Goal: Find specific fact: Find specific fact

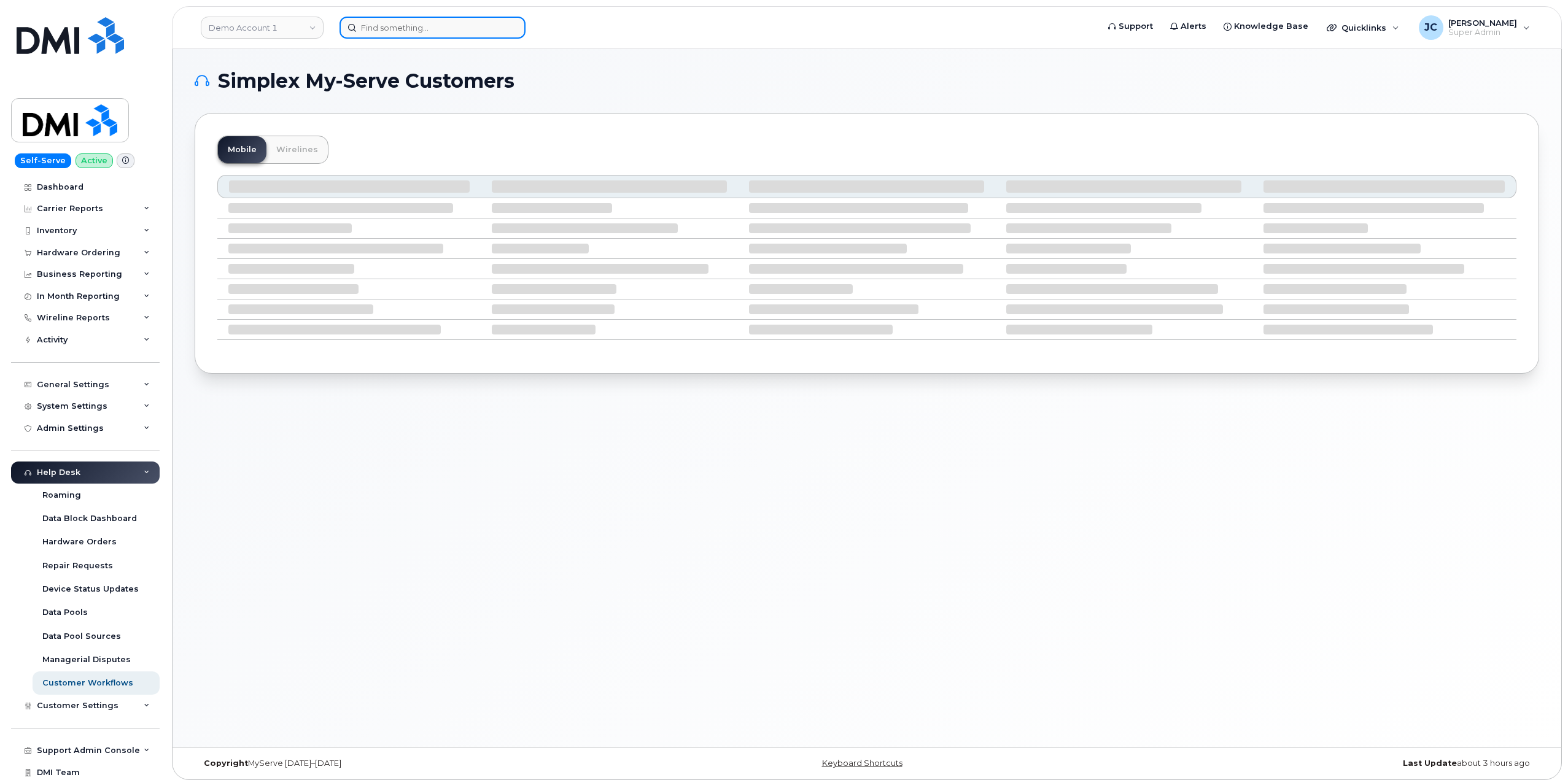
click at [403, 32] on input at bounding box center [432, 27] width 186 height 22
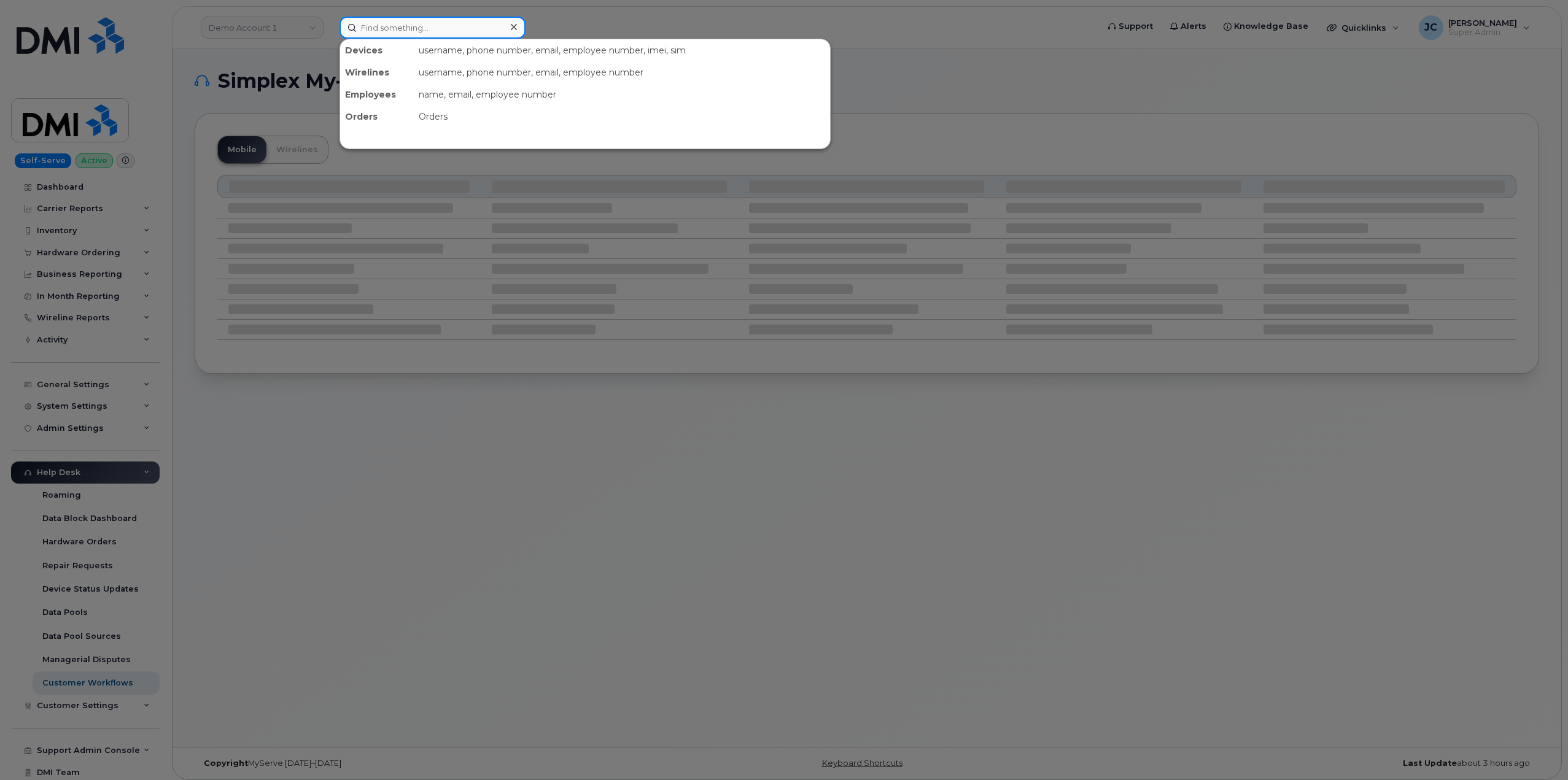
paste input "602.206.3619"
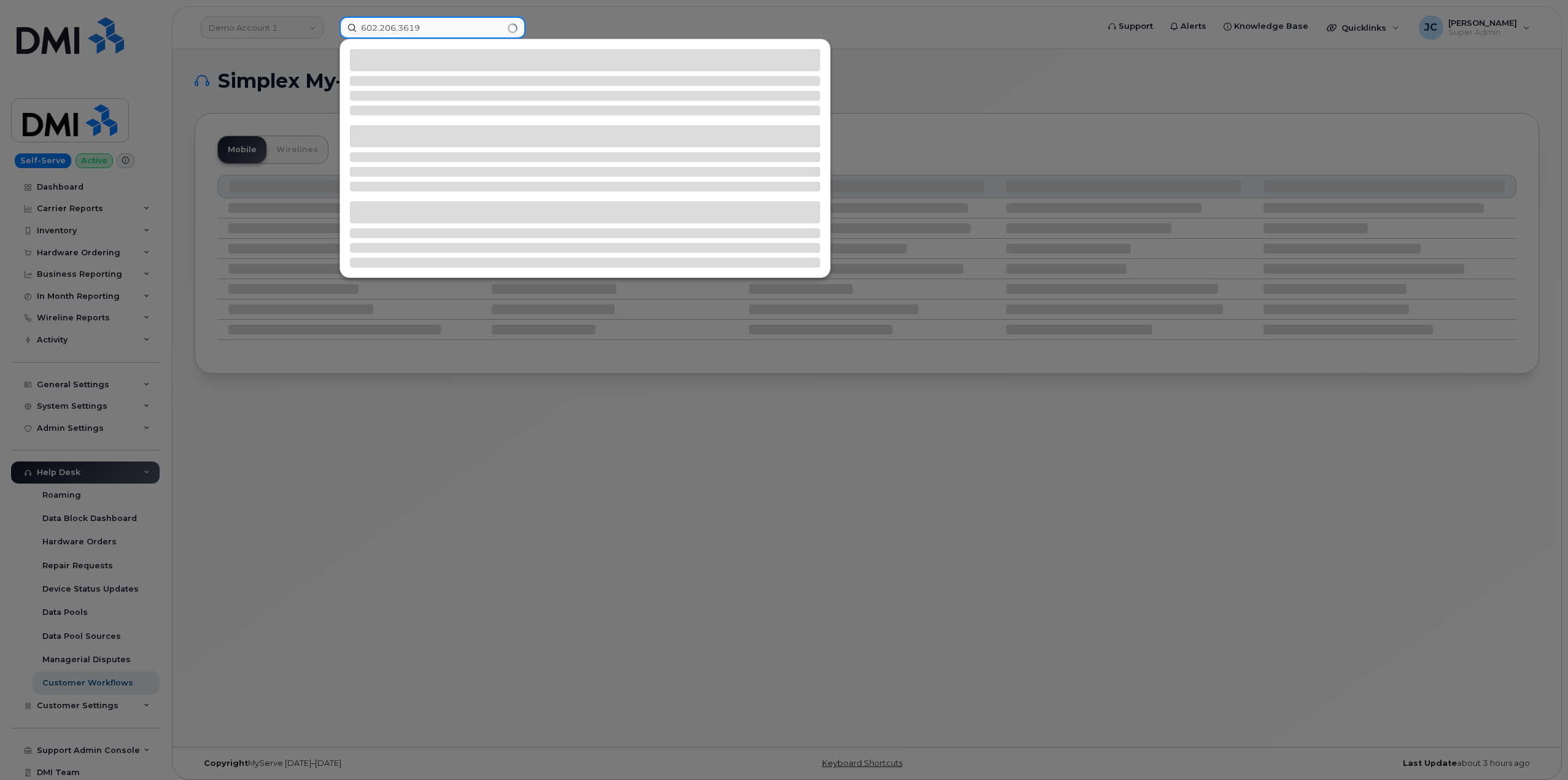
type input "602.206.3619"
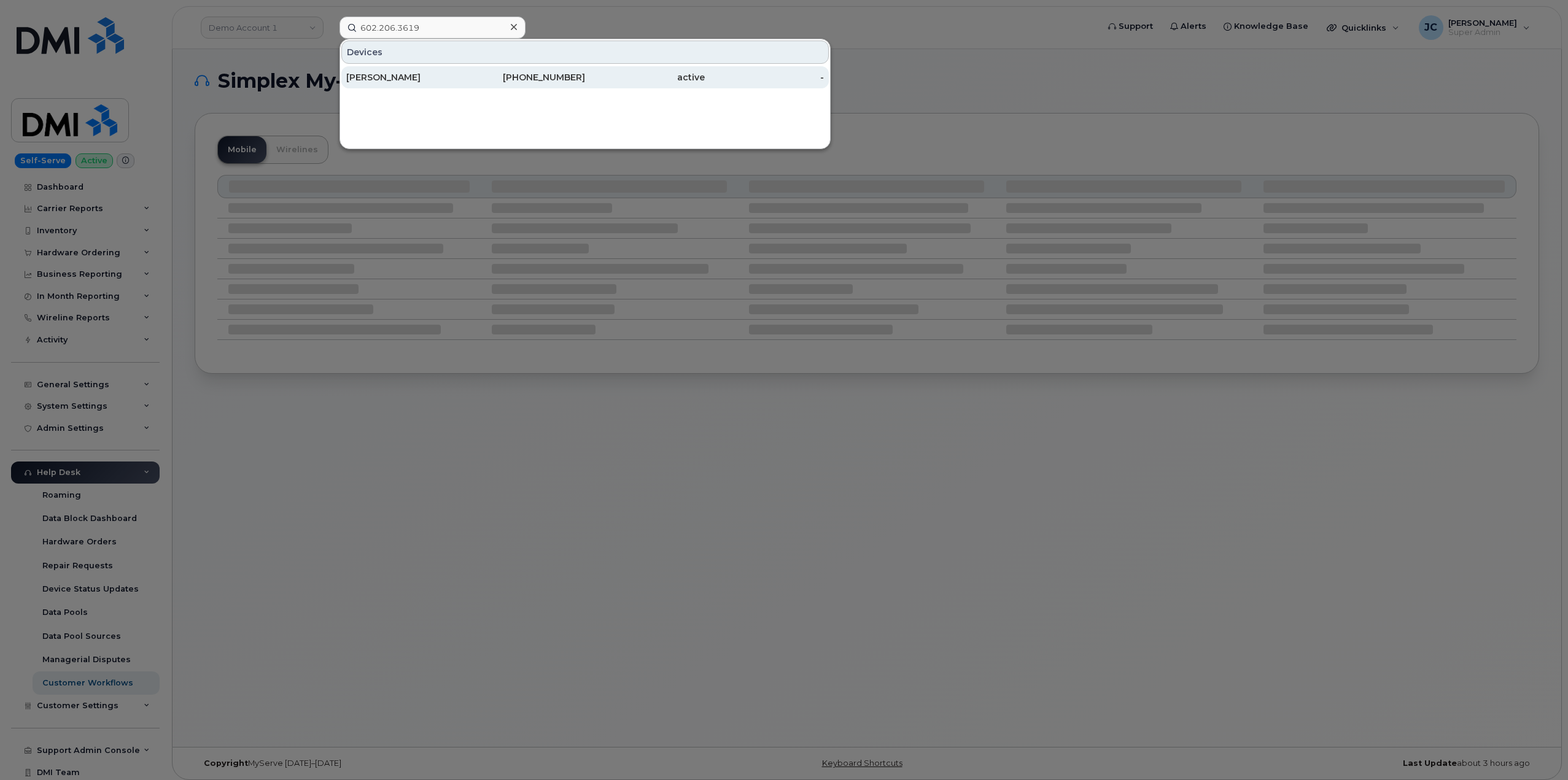
click at [415, 73] on div "CLINTON DELWISCH" at bounding box center [406, 77] width 120 height 12
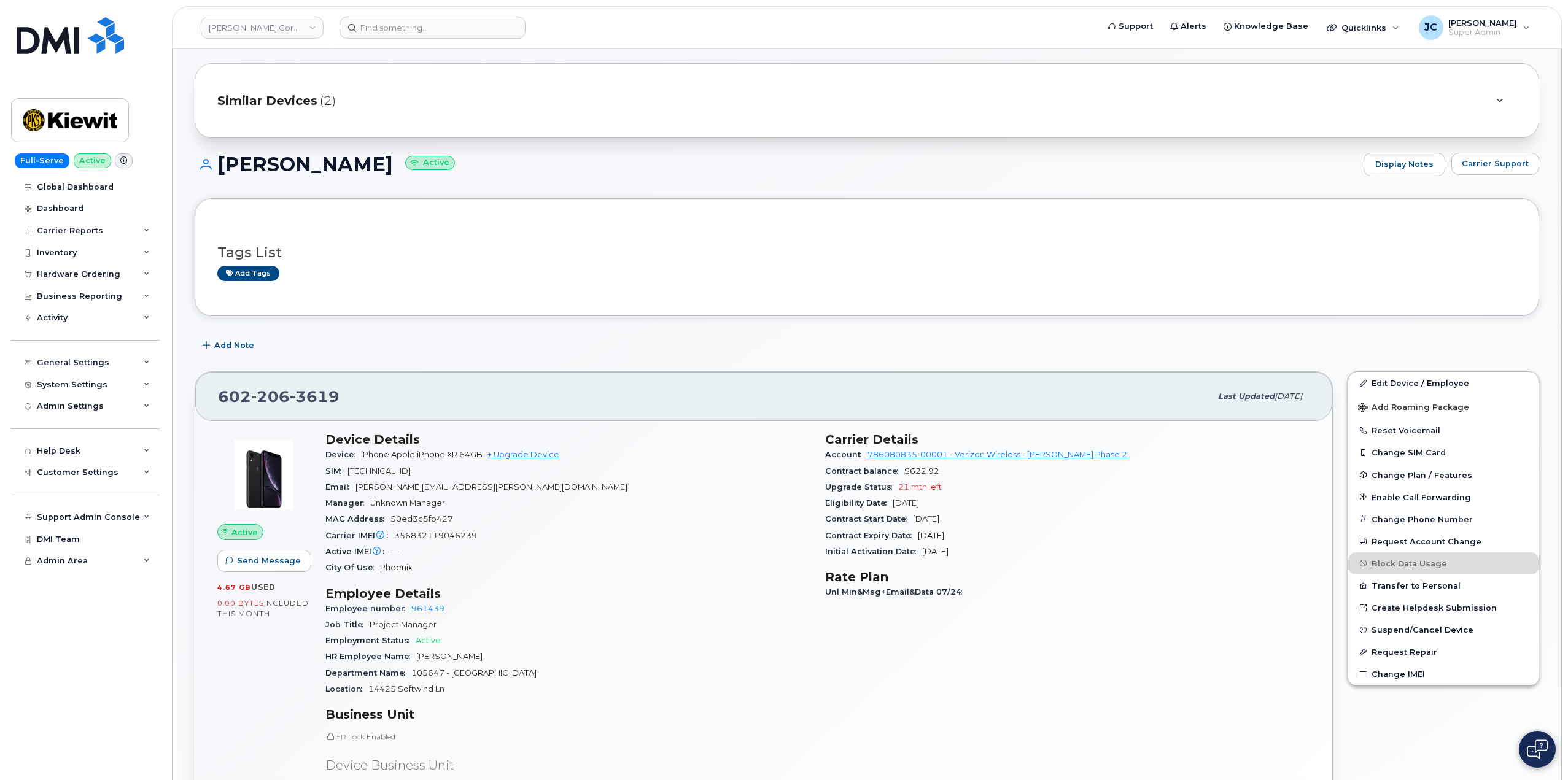
scroll to position [61, 0]
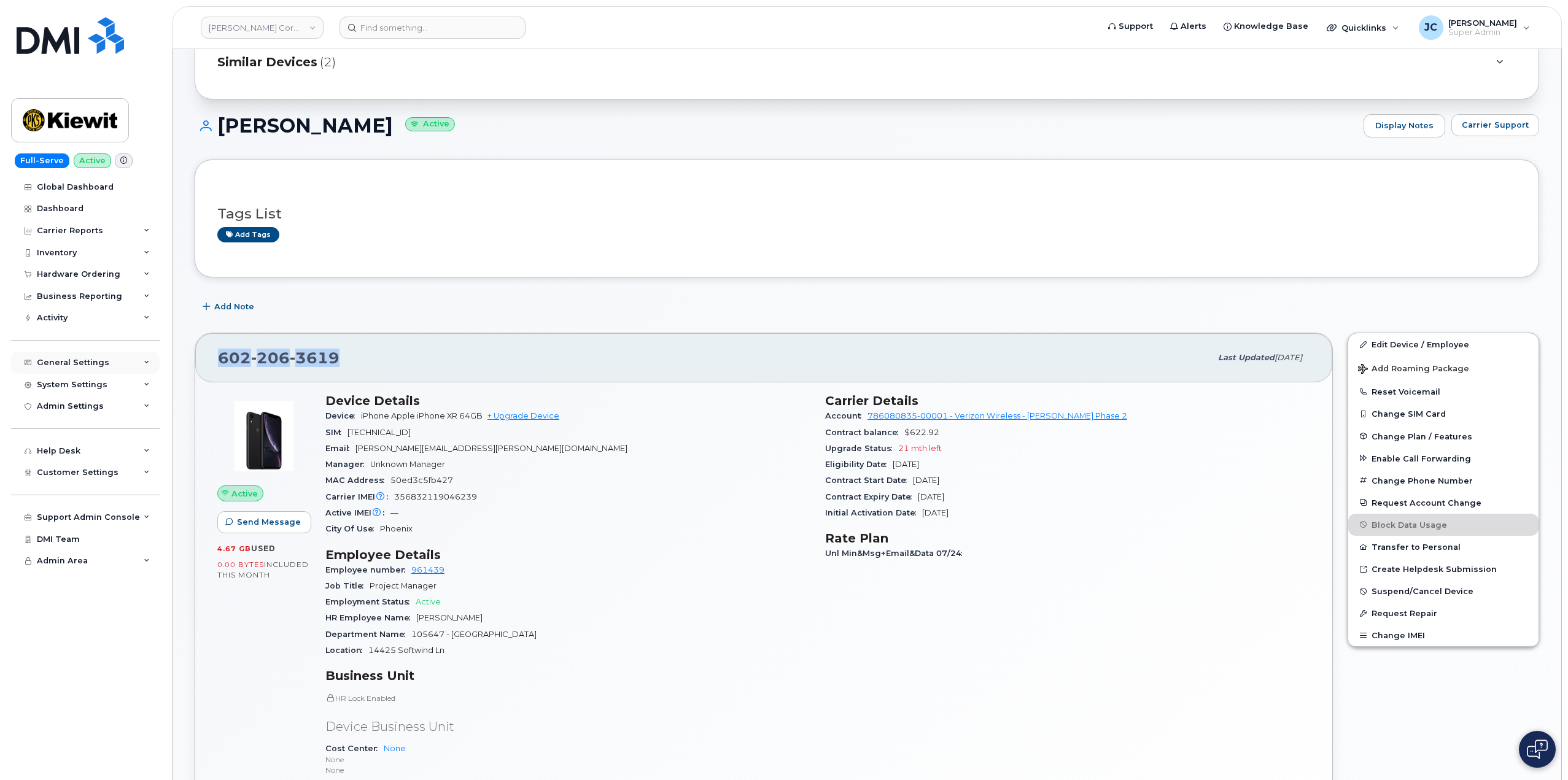
drag, startPoint x: 341, startPoint y: 355, endPoint x: 15, endPoint y: 360, distance: 326.0
click at [201, 354] on div "[PHONE_NUMBER] Last updated [DATE]" at bounding box center [763, 358] width 1137 height 49
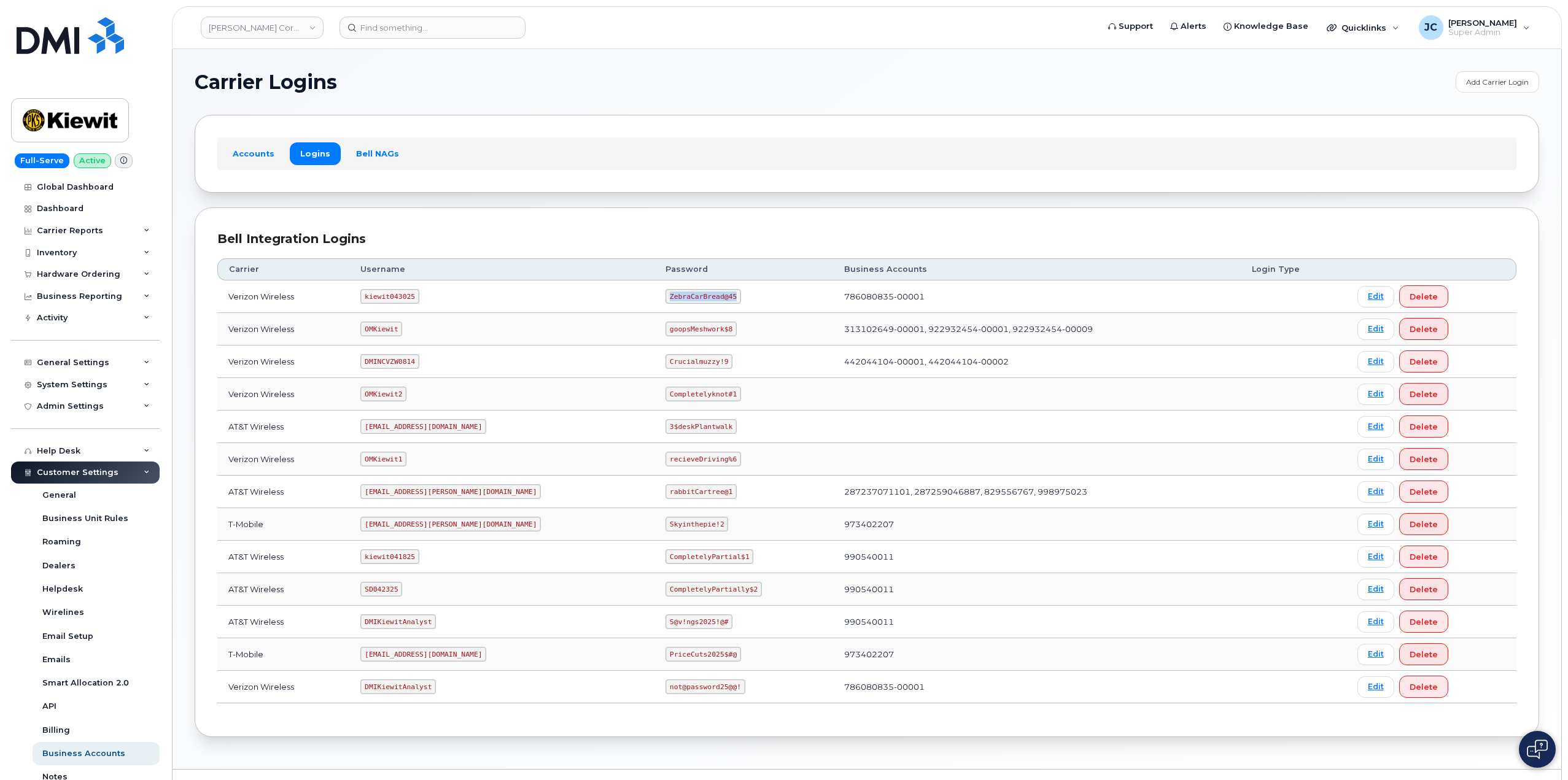
drag, startPoint x: 612, startPoint y: 293, endPoint x: 649, endPoint y: 304, distance: 38.6
click at [672, 299] on code "ZebraCarBread@45" at bounding box center [703, 297] width 76 height 15
copy code "ZebraCarBread@45"
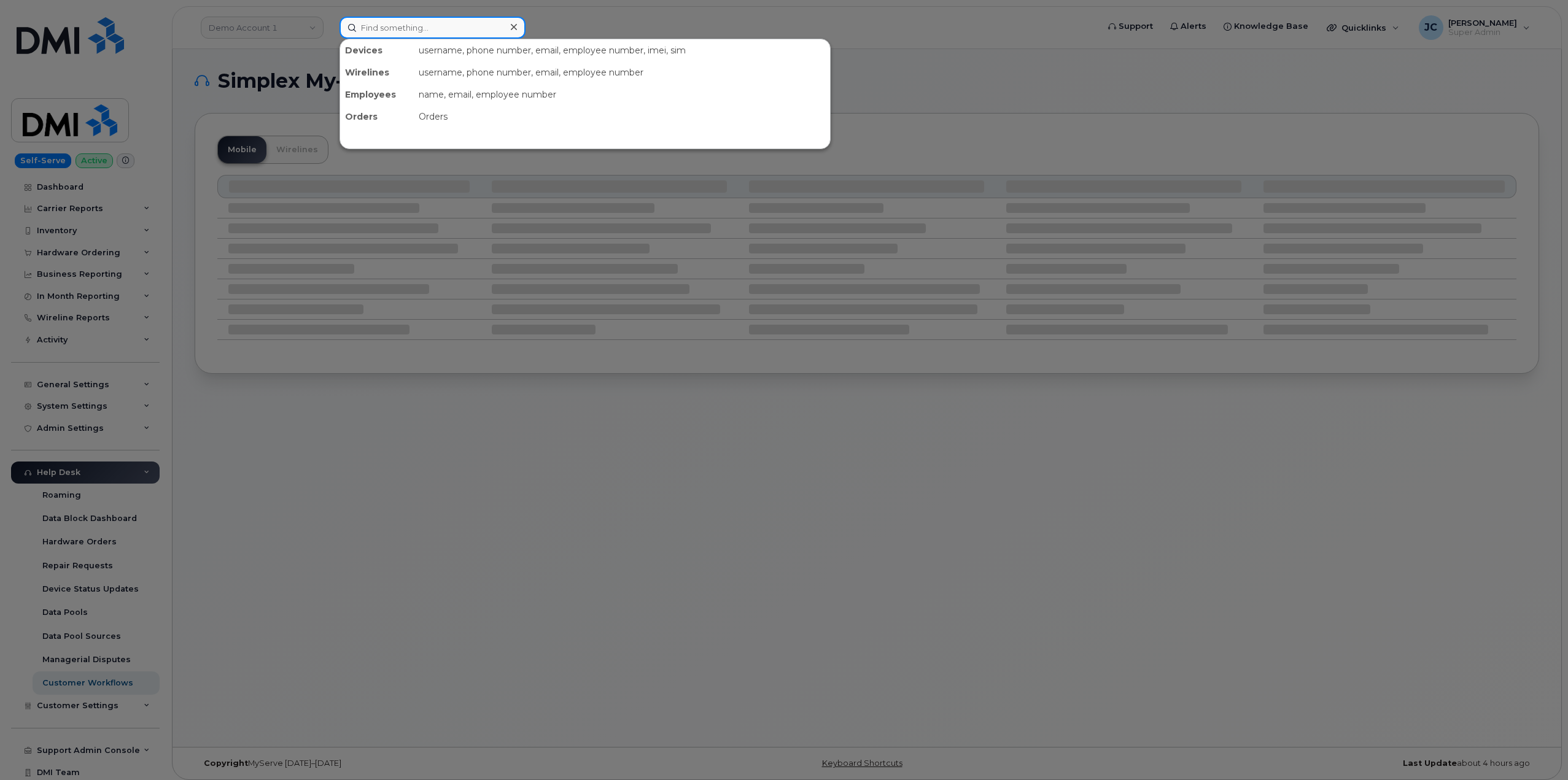
click at [475, 22] on input at bounding box center [432, 27] width 186 height 22
paste input "330.208.5209"
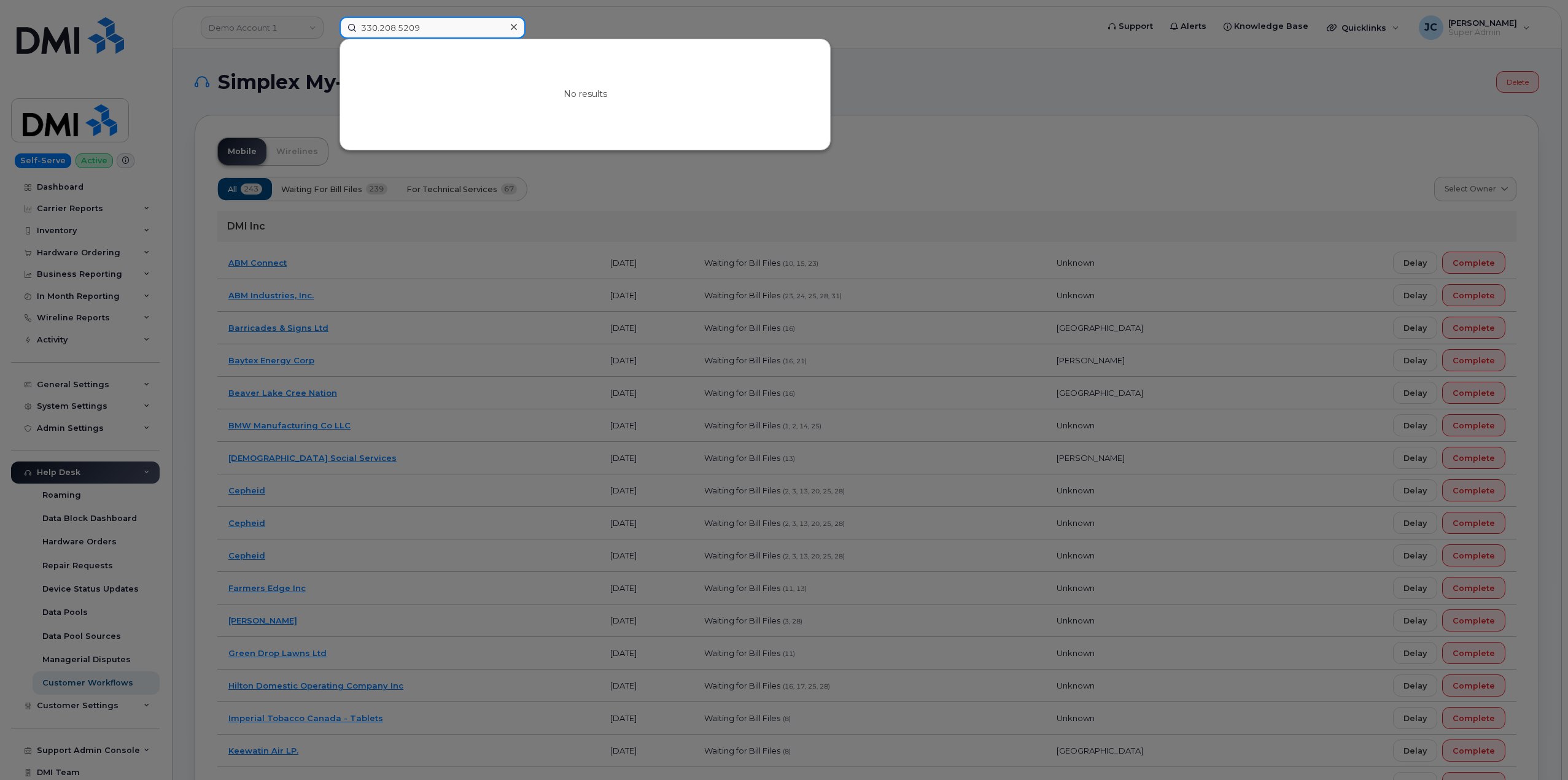
drag, startPoint x: 424, startPoint y: 24, endPoint x: 282, endPoint y: 48, distance: 144.0
click at [329, 39] on div "330.208.5209 No results" at bounding box center [714, 27] width 770 height 22
paste input "402.957.6557"
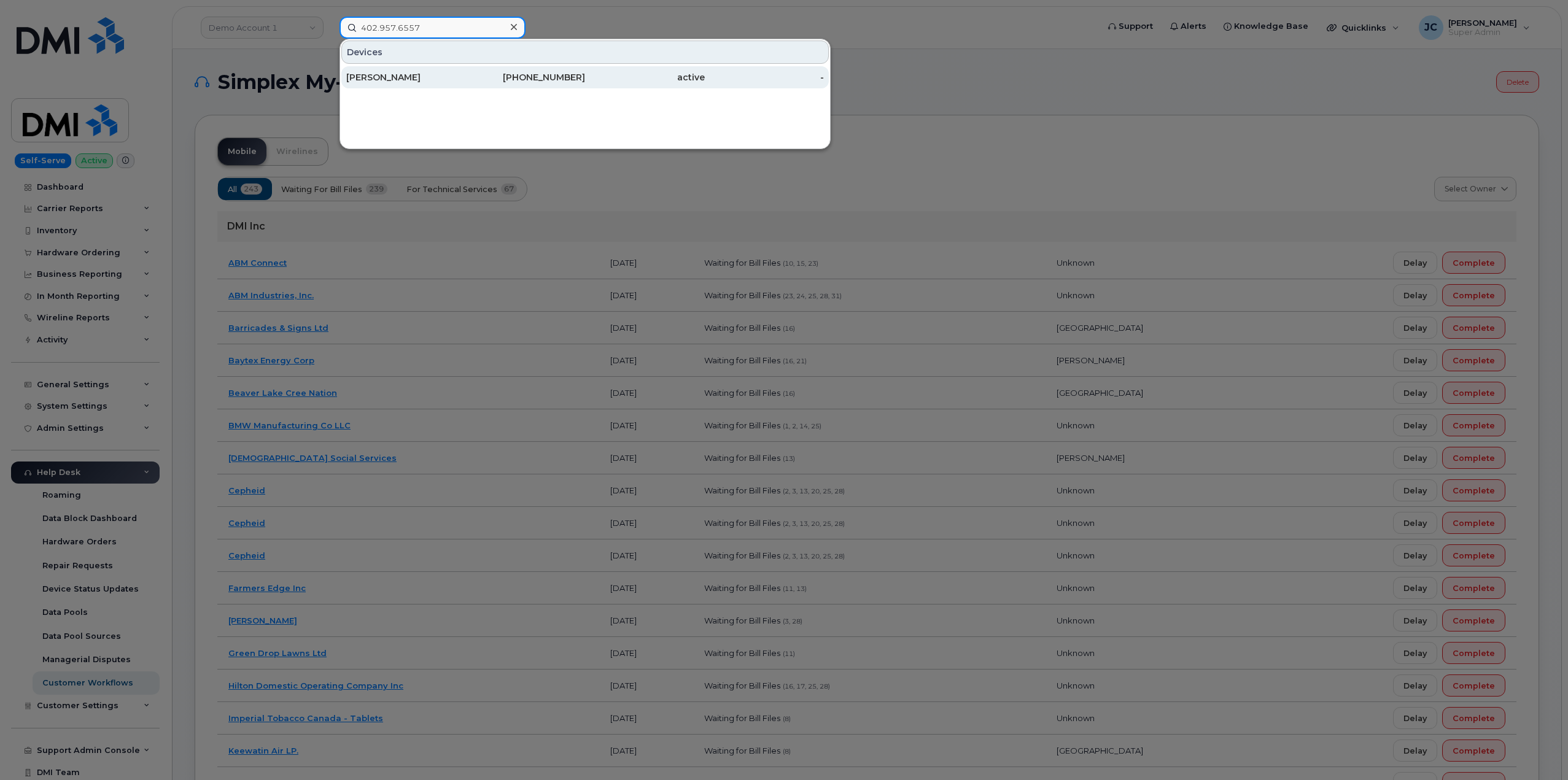
type input "402.957.6557"
click at [557, 77] on div "402-957-6557" at bounding box center [526, 77] width 120 height 12
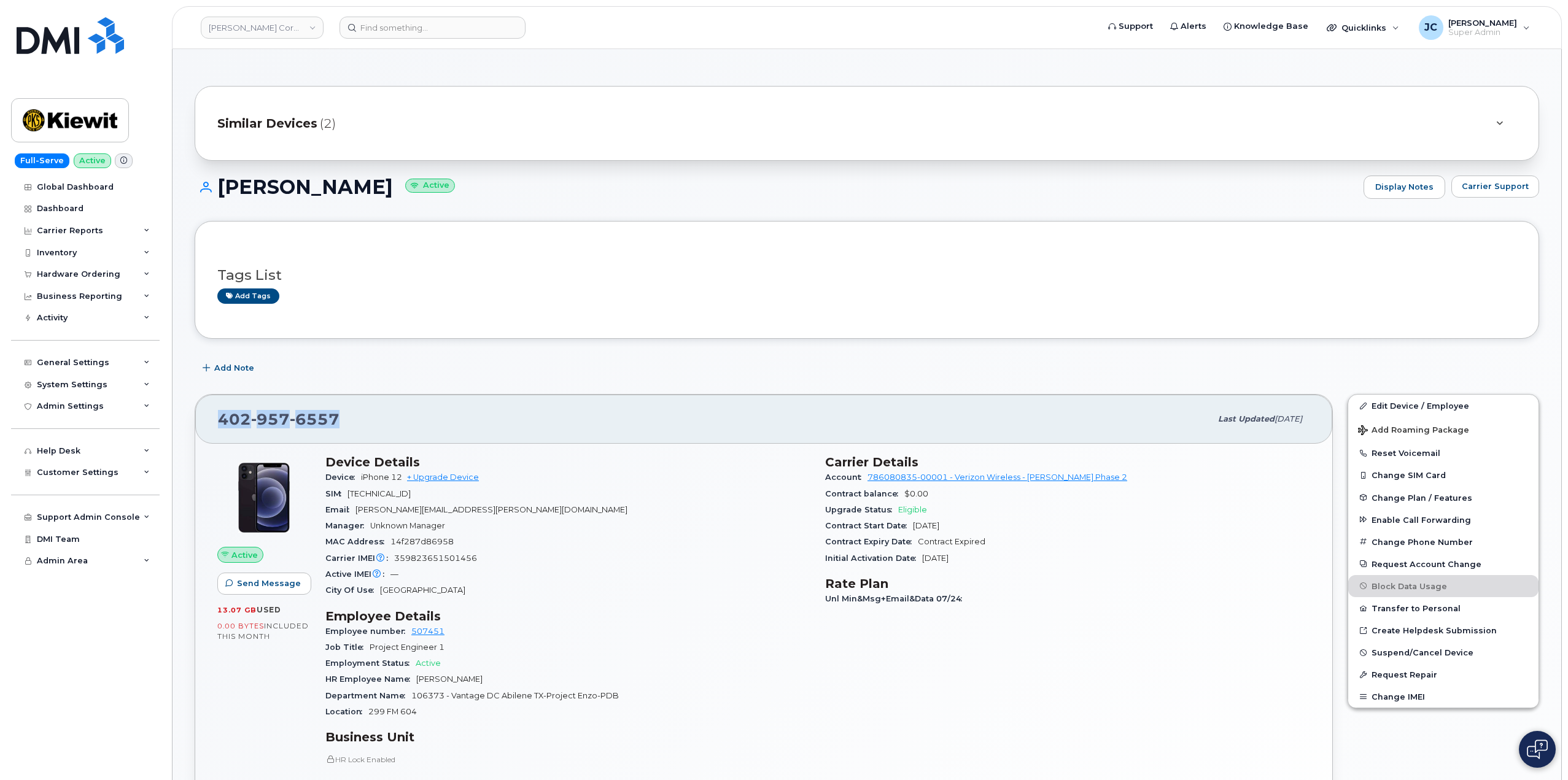
drag, startPoint x: 342, startPoint y: 421, endPoint x: 223, endPoint y: 420, distance: 119.0
click at [211, 420] on div "402 957 6557 Last updated Jul 31, 2025" at bounding box center [763, 419] width 1137 height 49
copy span "402 957 6557"
